Goal: Complete application form

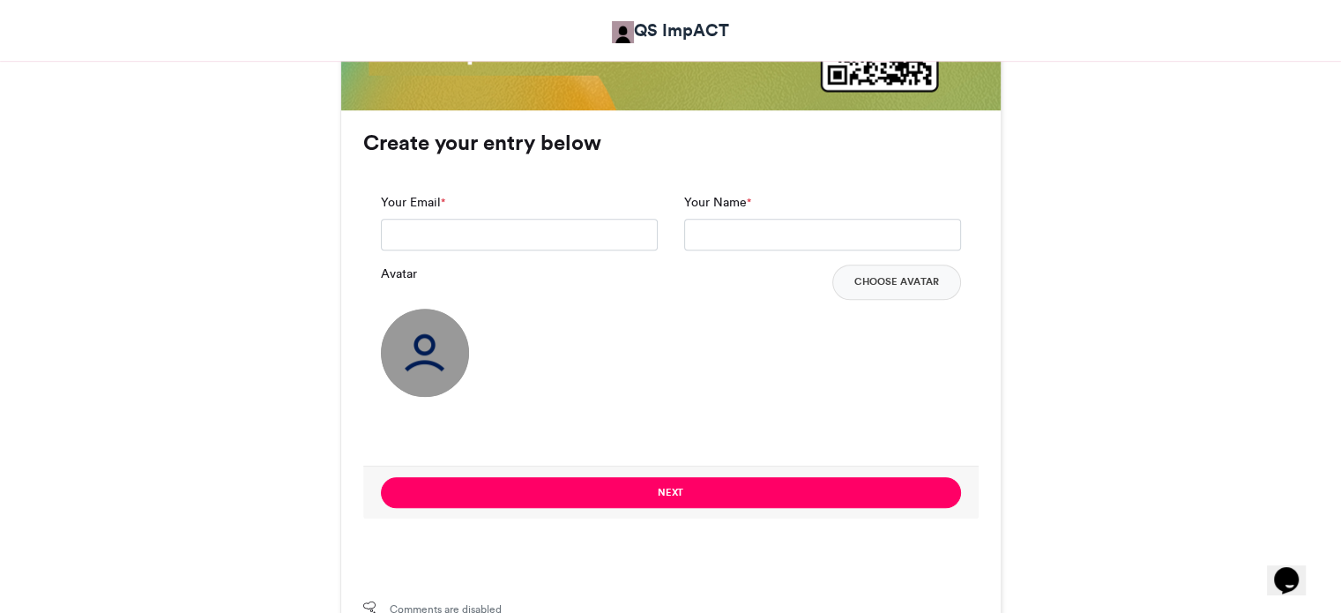
click at [600, 216] on div "Your Email *" at bounding box center [519, 221] width 277 height 57
click at [595, 226] on input "Your Email *" at bounding box center [519, 235] width 277 height 32
type input "**********"
click at [779, 246] on input "Your Name *" at bounding box center [822, 235] width 277 height 32
type input "**********"
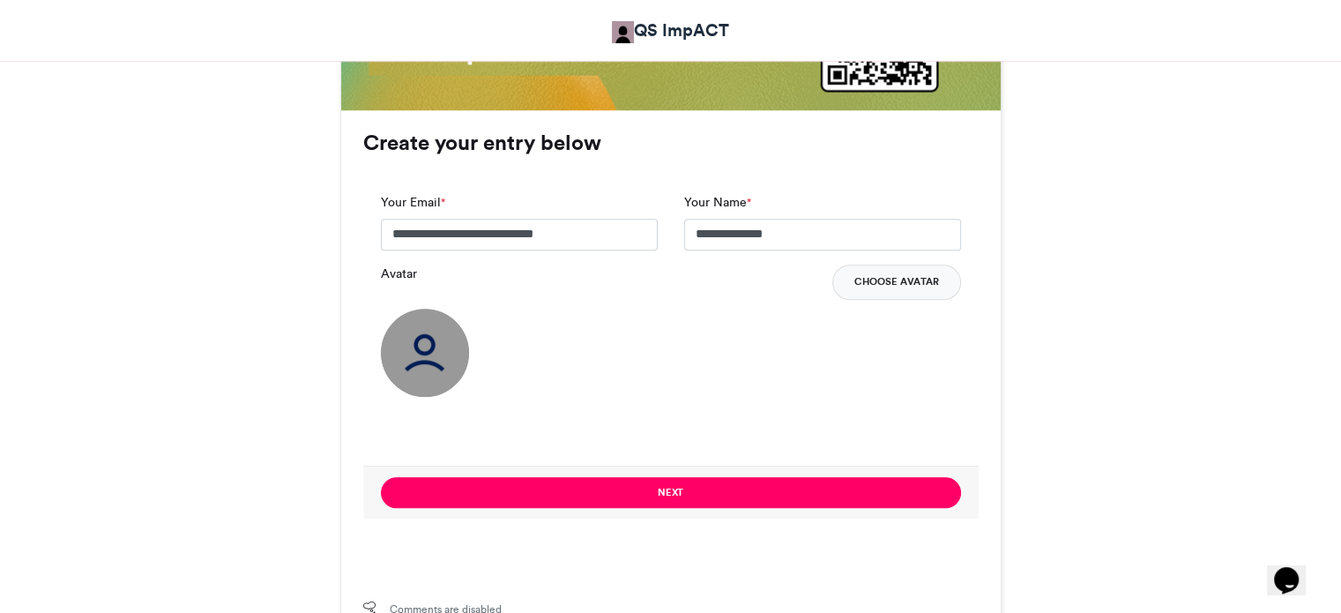
click at [887, 281] on button "Choose Avatar" at bounding box center [896, 282] width 129 height 35
click at [421, 352] on img at bounding box center [425, 353] width 88 height 88
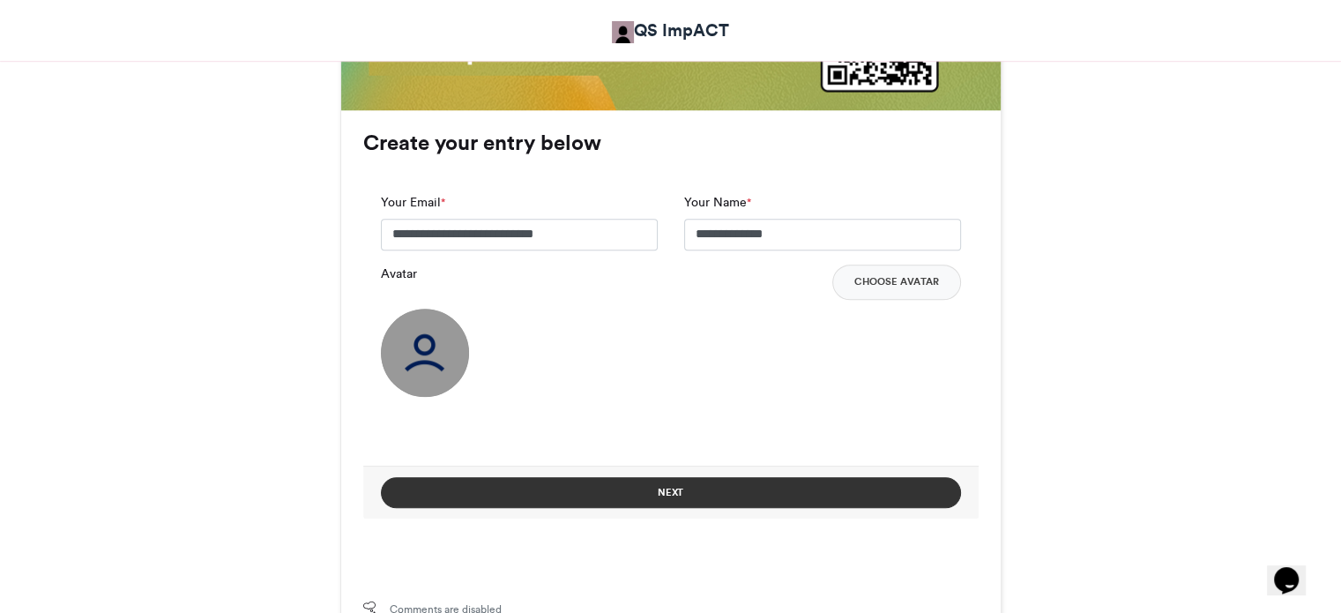
click at [451, 493] on button "Next" at bounding box center [671, 492] width 580 height 31
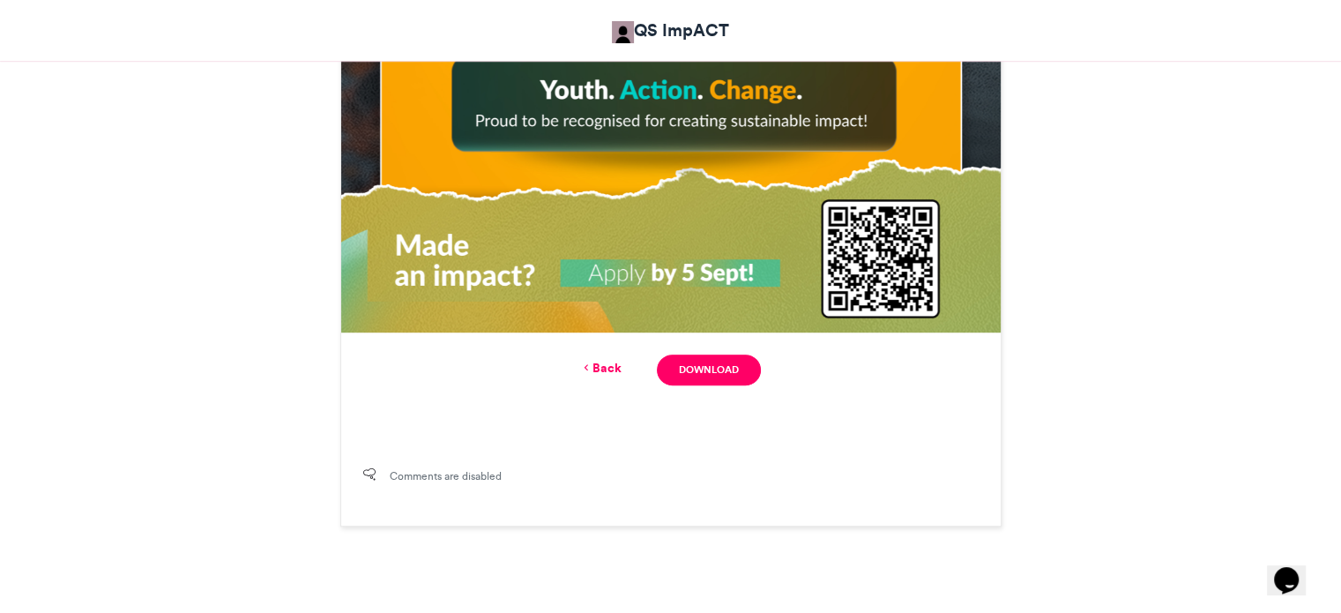
scroll to position [1021, 0]
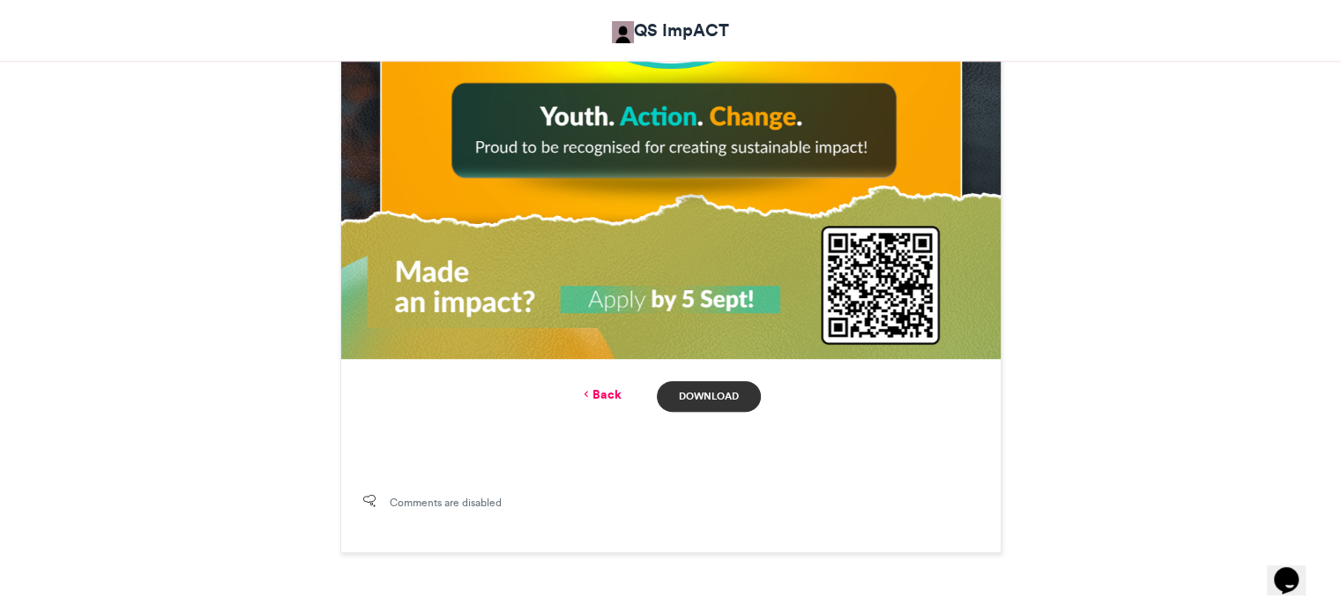
click at [712, 399] on link "Download" at bounding box center [708, 396] width 103 height 31
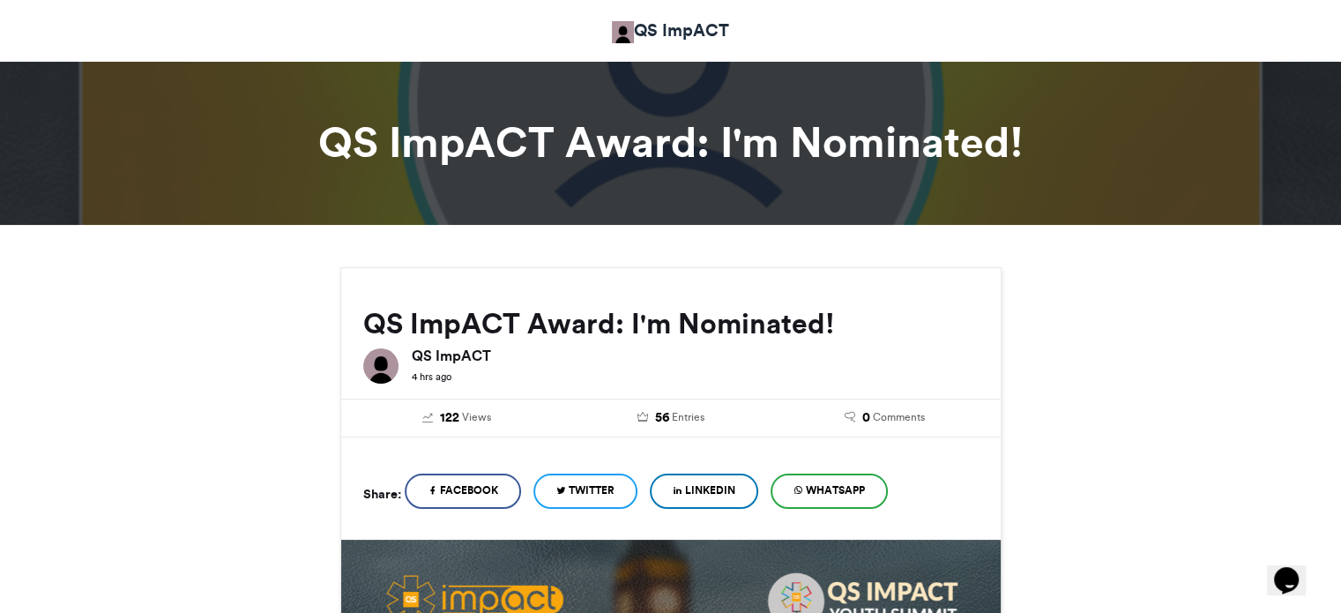
scroll to position [0, 0]
